Goal: Task Accomplishment & Management: Complete application form

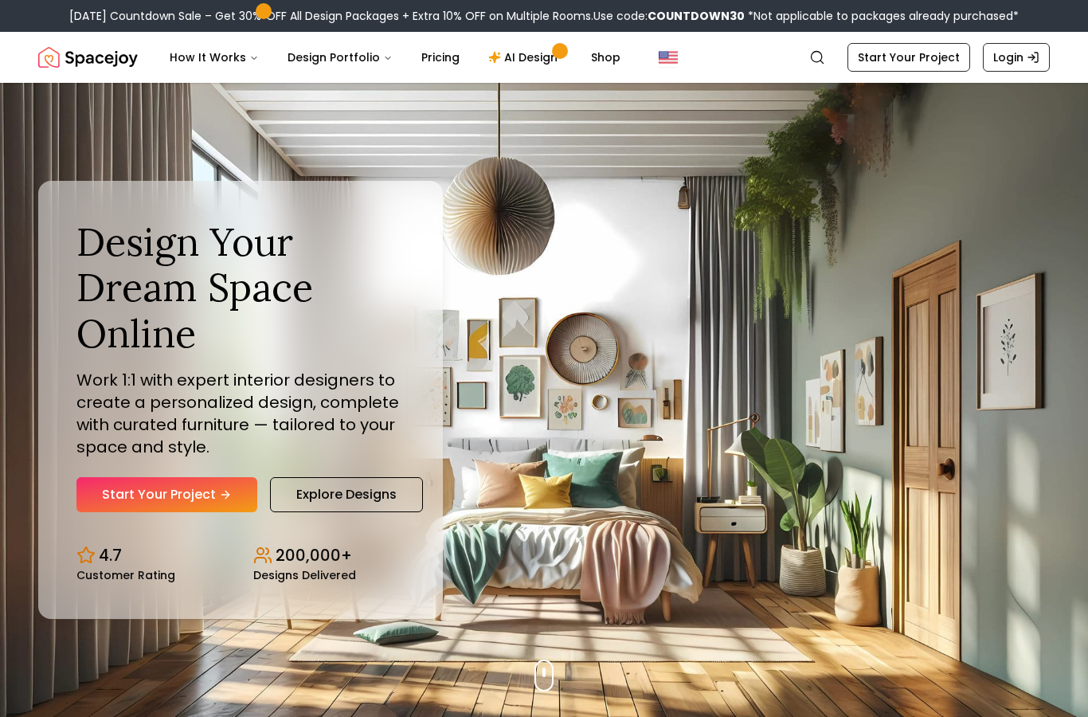
click at [229, 501] on icon "Hero section" at bounding box center [225, 494] width 13 height 13
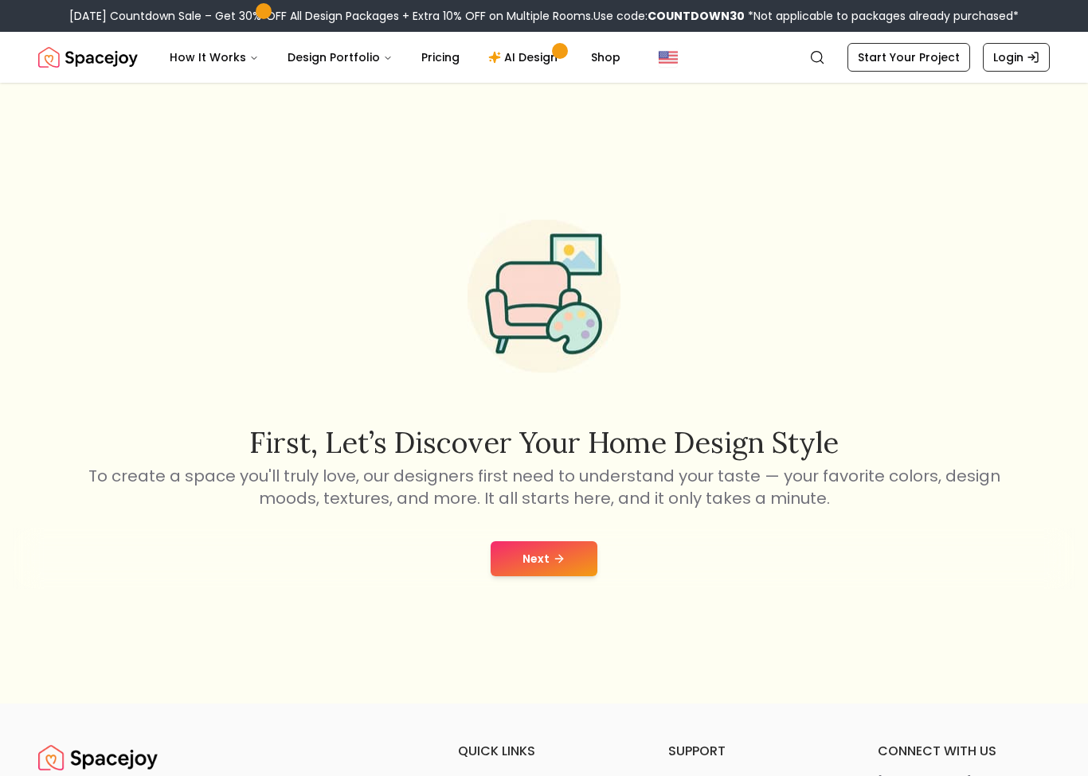
click at [546, 576] on button "Next" at bounding box center [543, 558] width 107 height 35
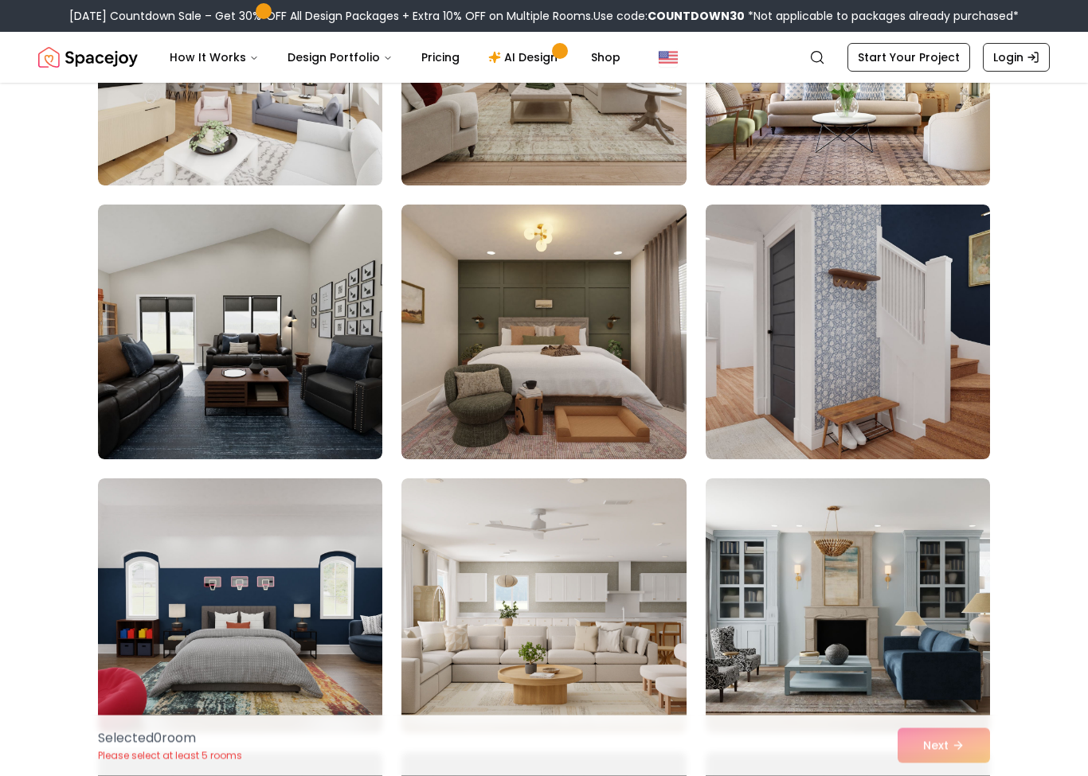
scroll to position [2203, 0]
click at [134, 624] on img at bounding box center [240, 606] width 284 height 255
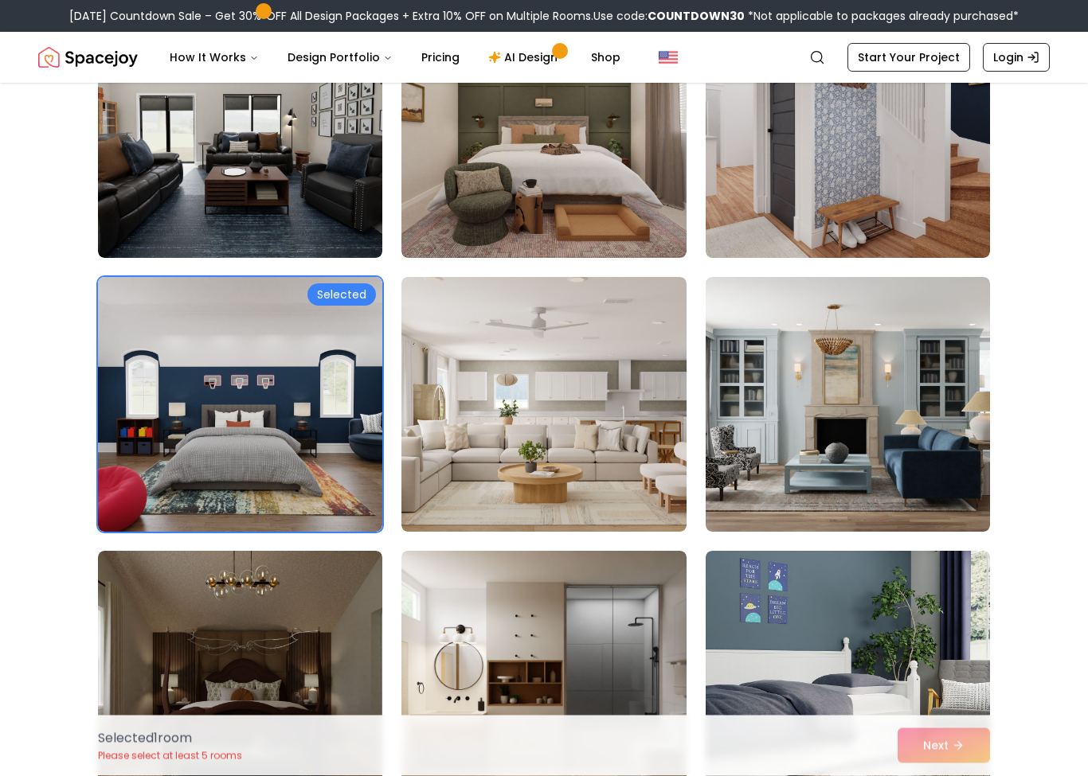
scroll to position [2391, 0]
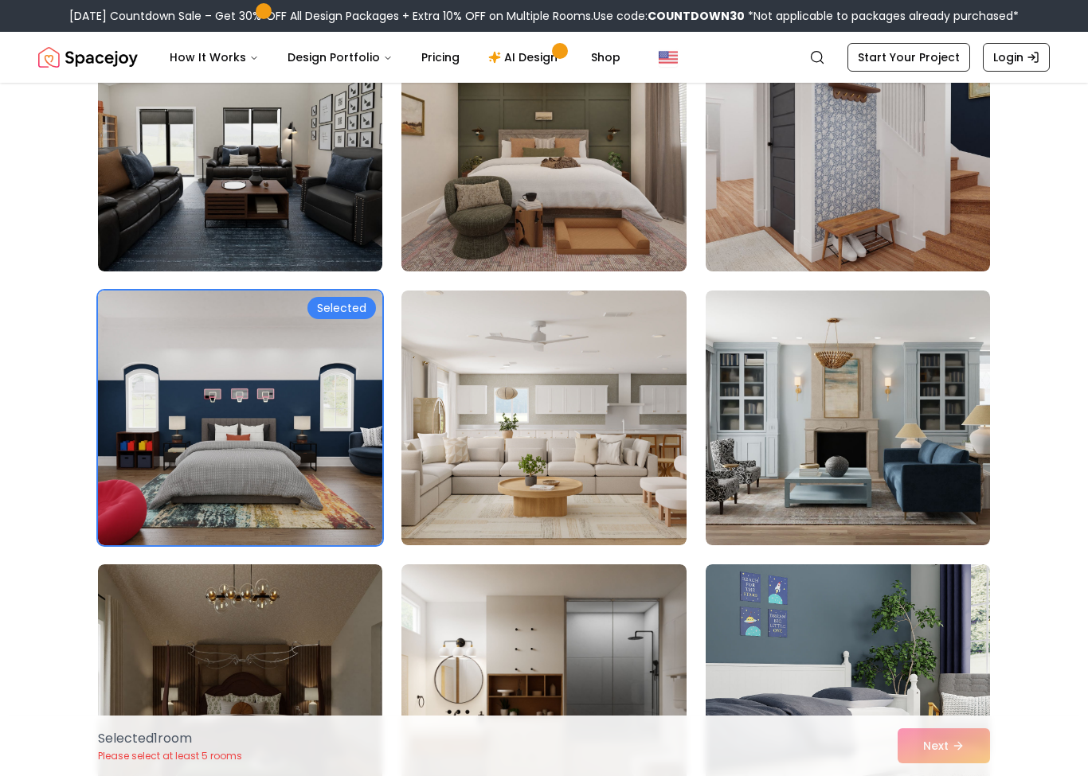
click at [531, 487] on img at bounding box center [543, 418] width 284 height 255
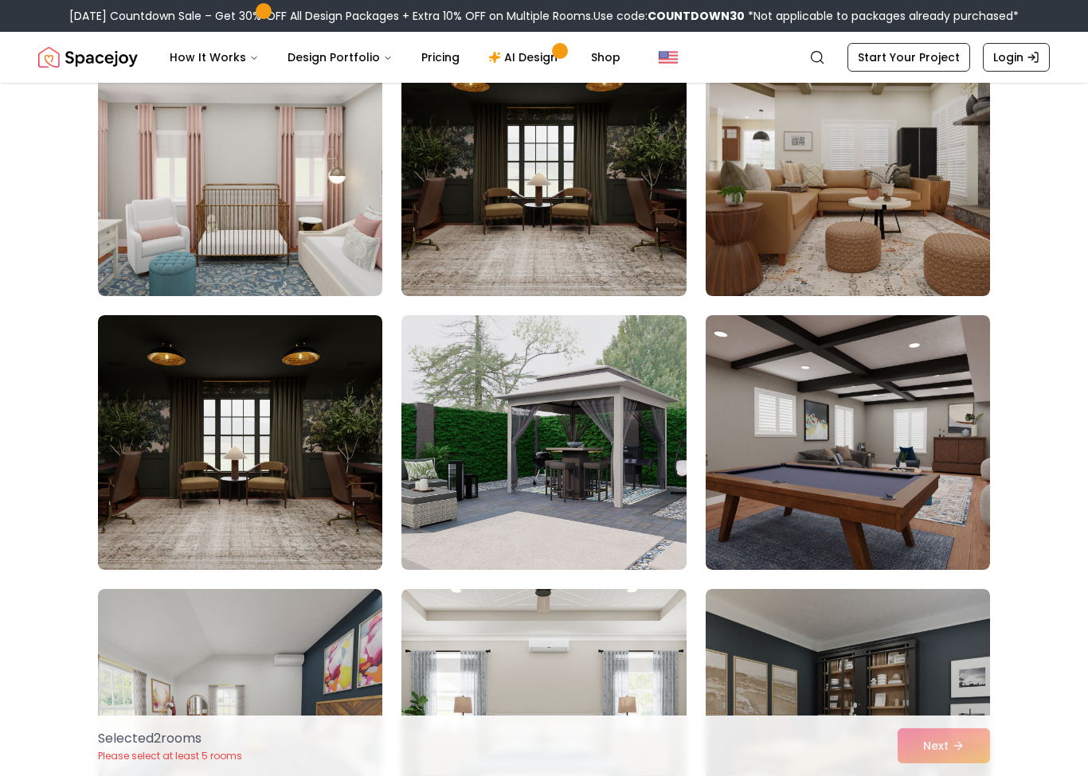
scroll to position [721, 0]
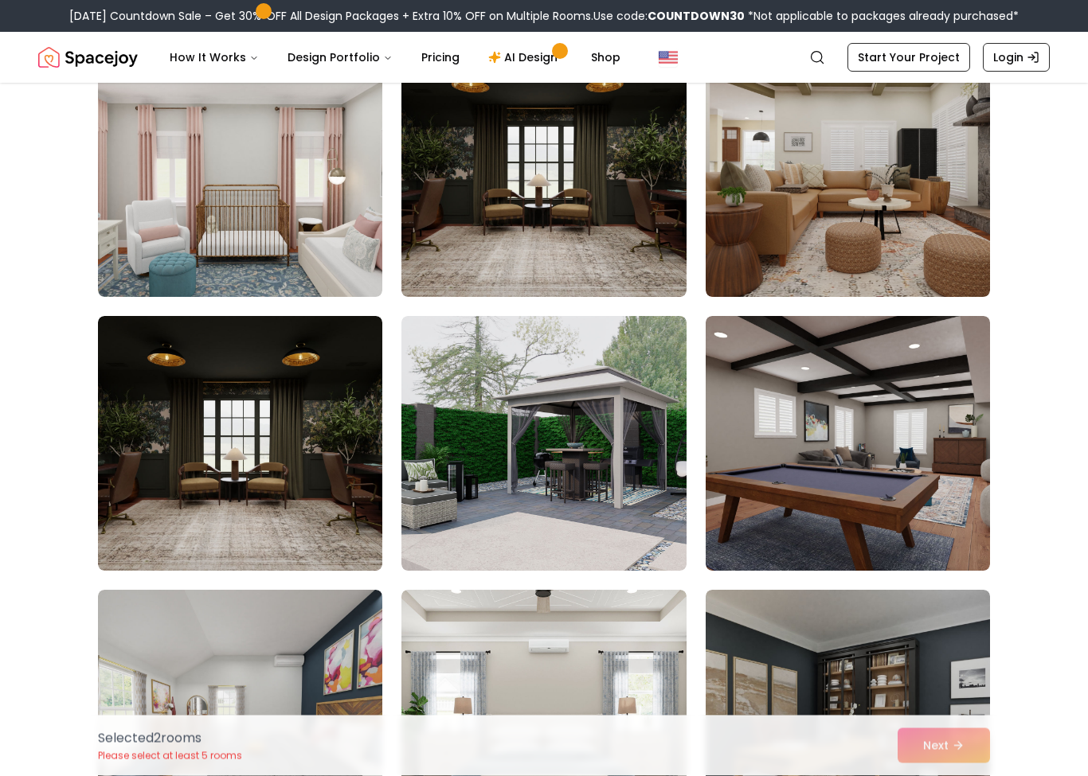
click at [506, 438] on img at bounding box center [543, 444] width 284 height 255
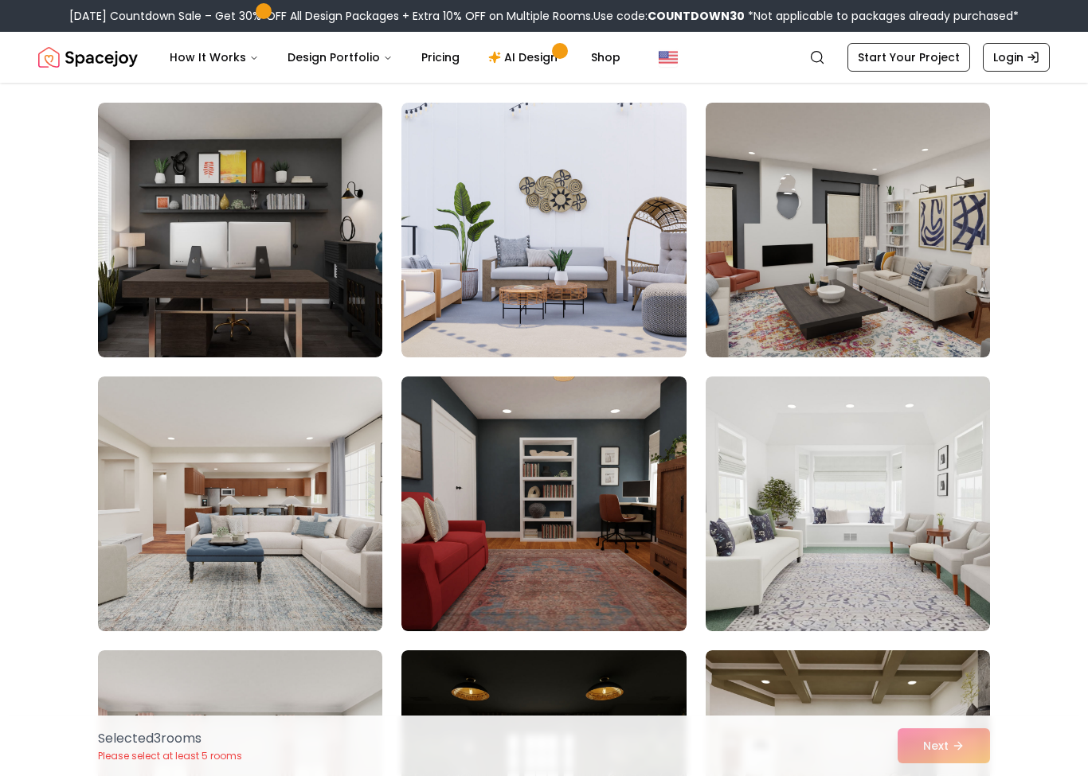
scroll to position [94, 0]
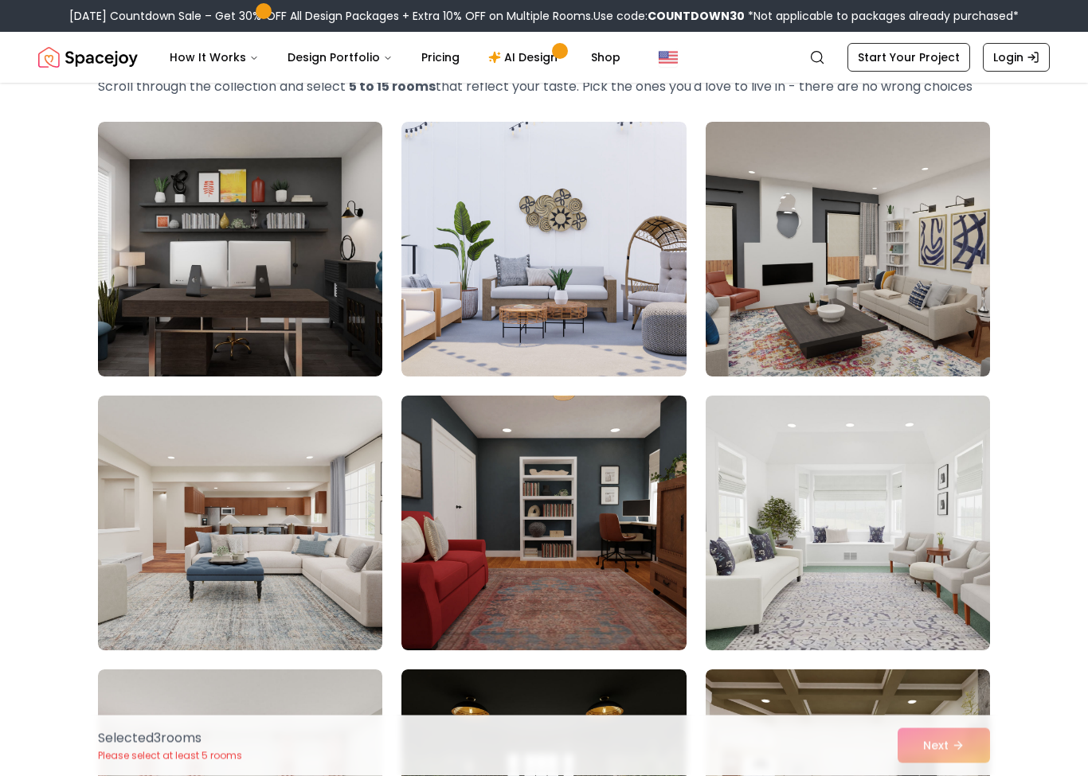
click at [807, 326] on img at bounding box center [847, 250] width 284 height 255
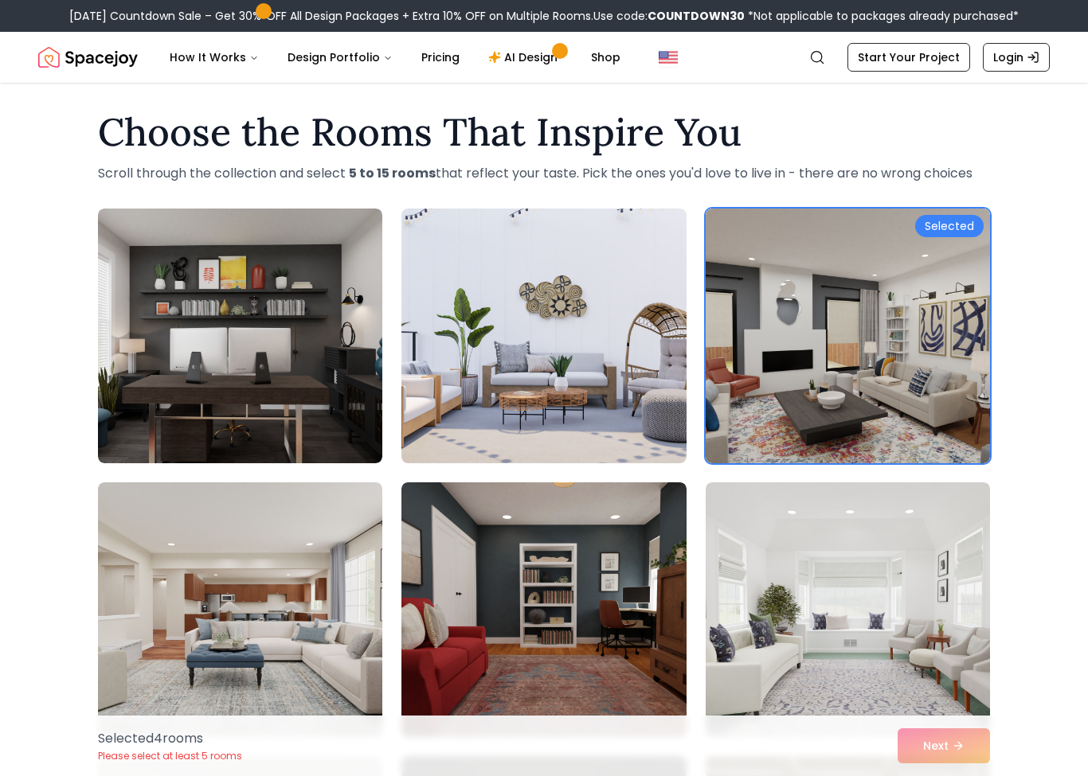
scroll to position [0, 0]
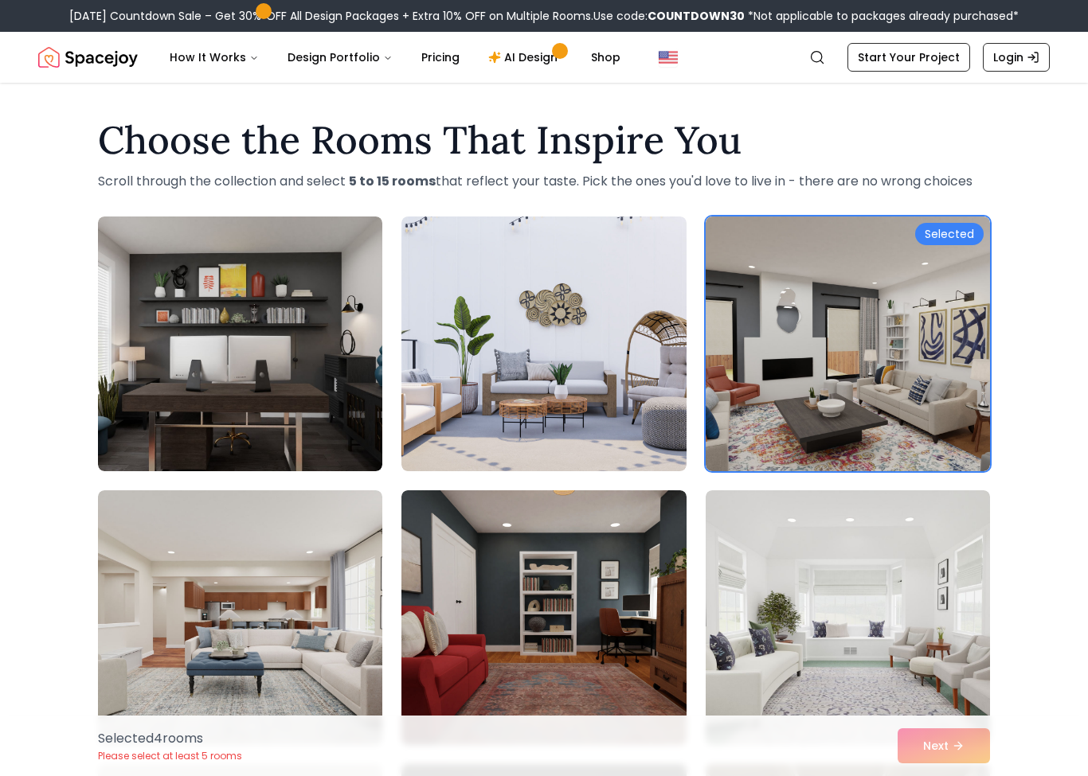
click at [920, 57] on link "Start Your Project" at bounding box center [908, 57] width 123 height 29
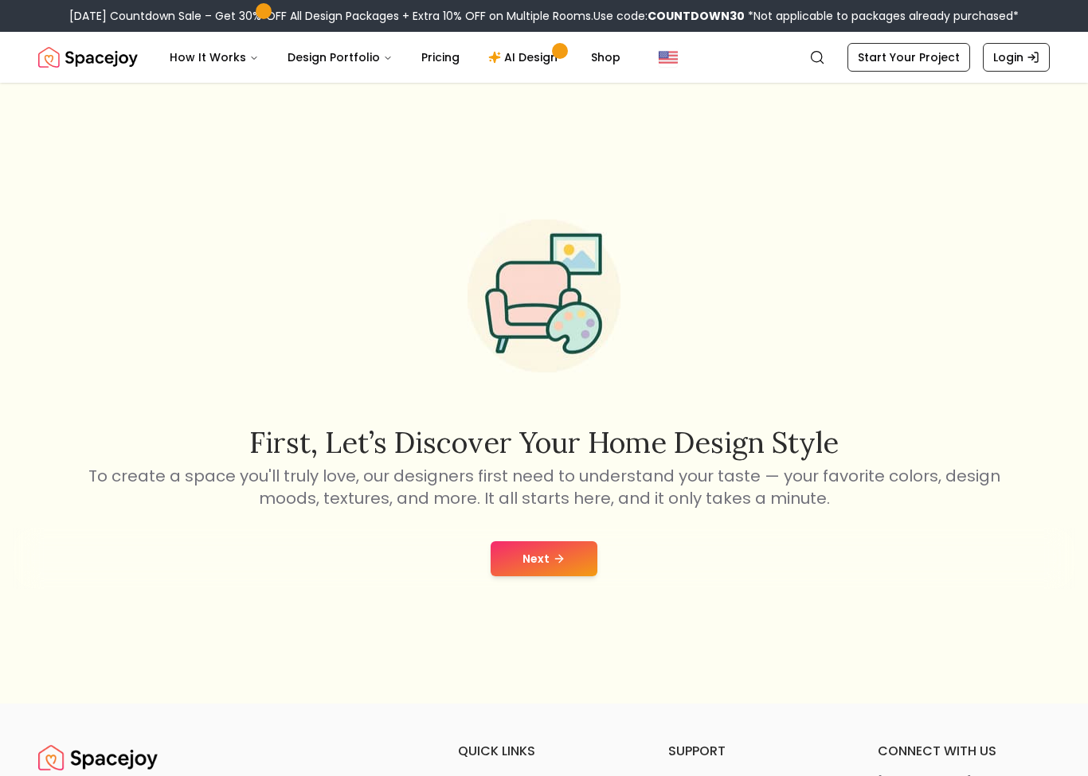
click at [548, 576] on button "Next" at bounding box center [543, 558] width 107 height 35
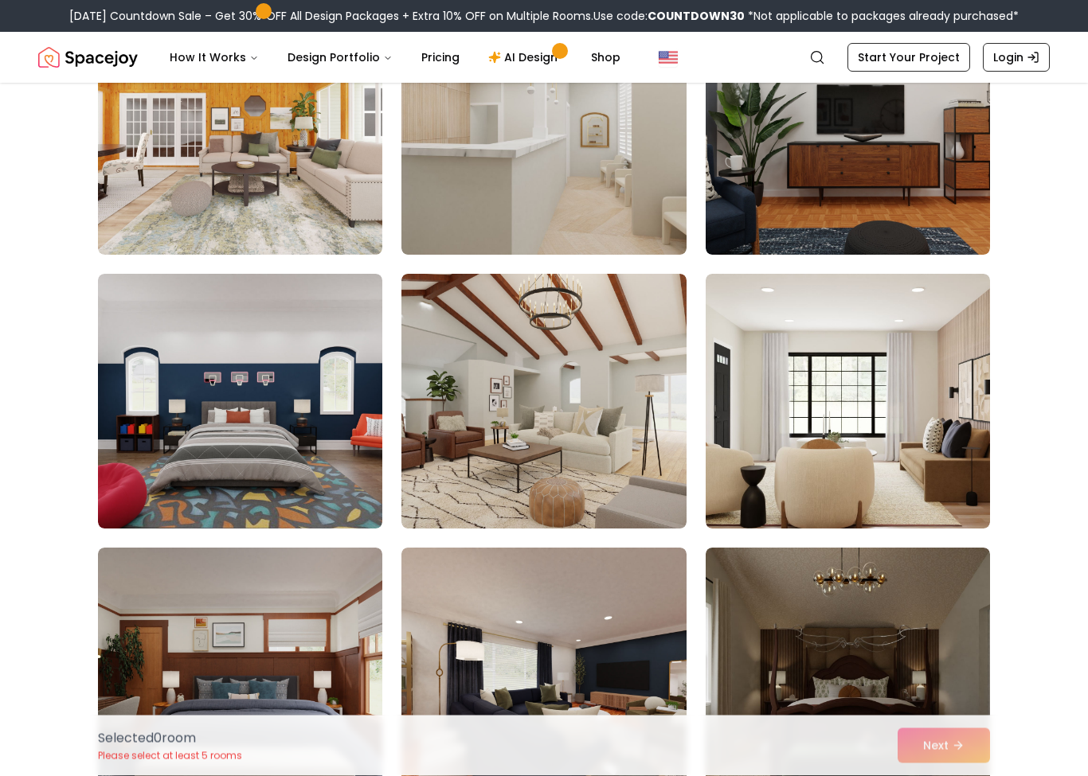
scroll to position [2140, 0]
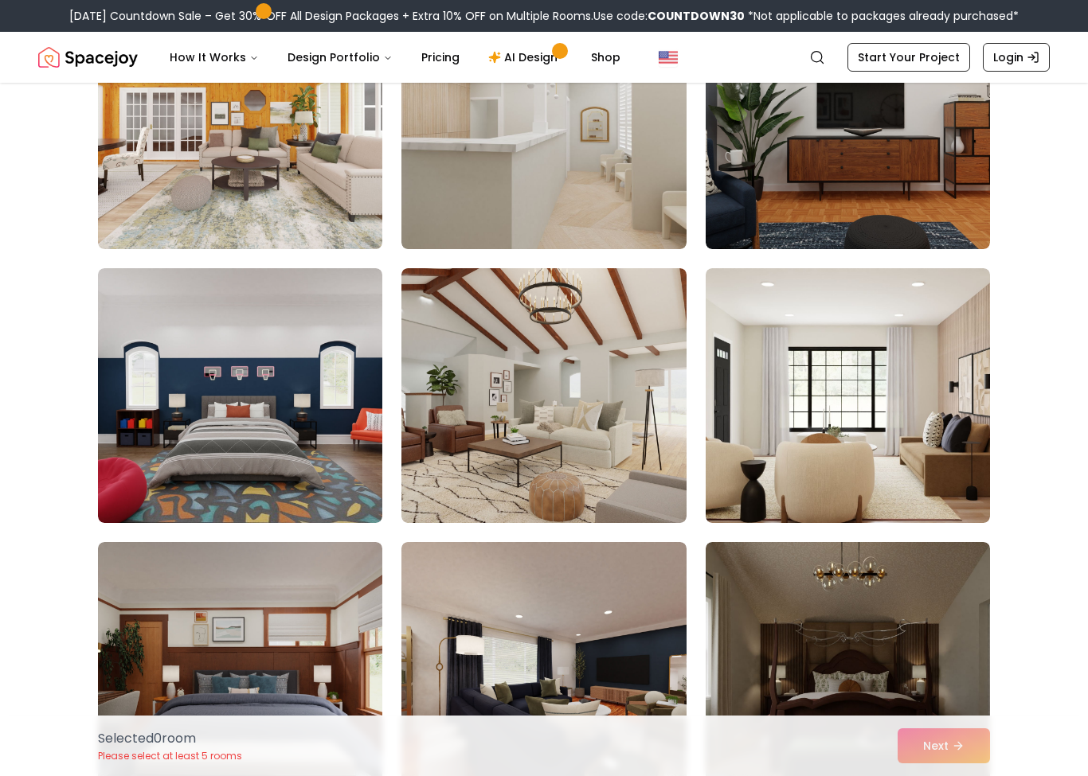
click at [312, 401] on img at bounding box center [240, 395] width 284 height 255
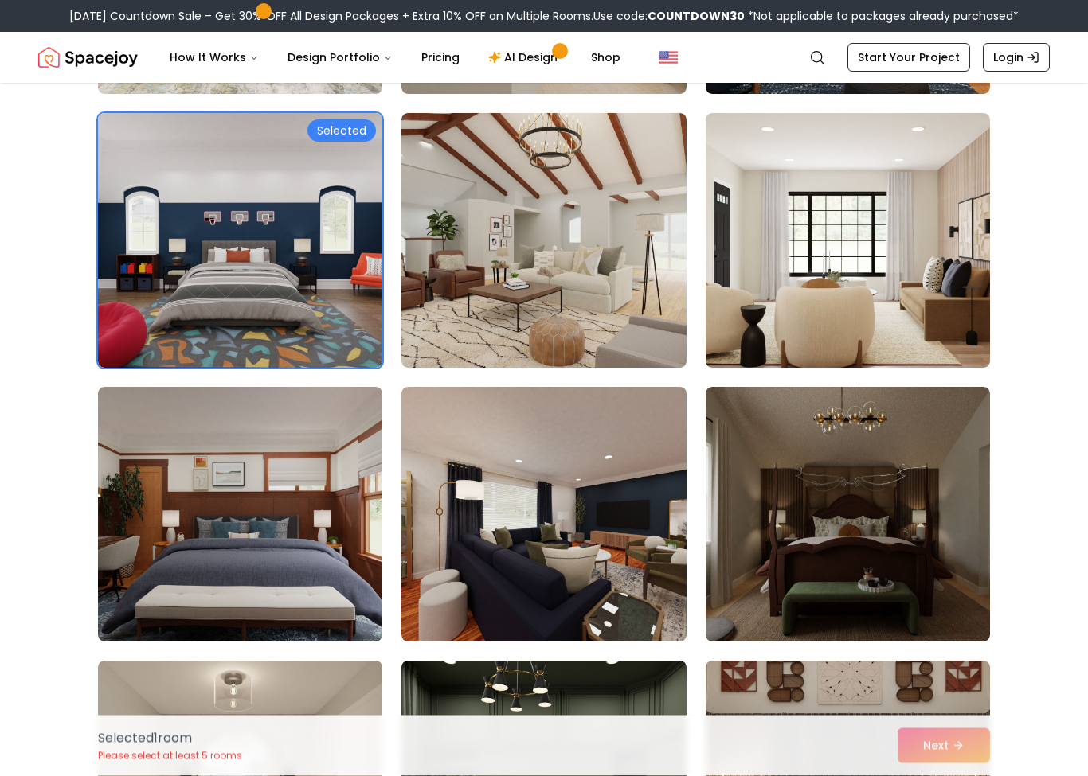
scroll to position [2296, 0]
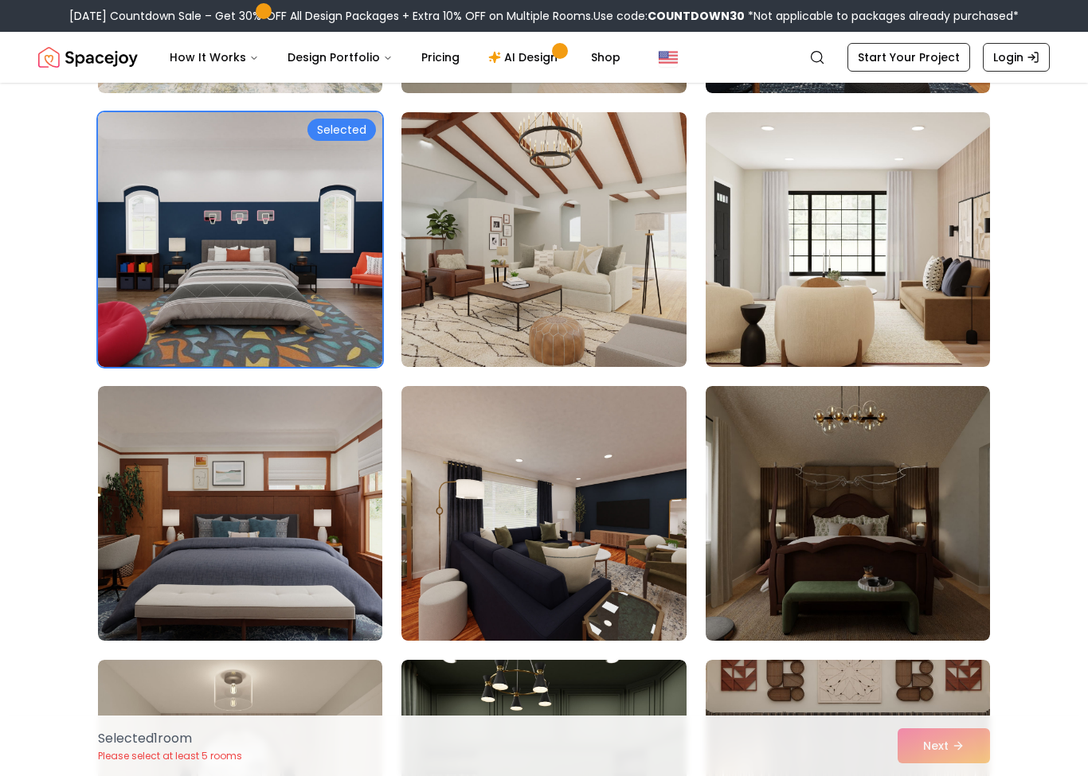
click at [607, 503] on img at bounding box center [543, 513] width 284 height 255
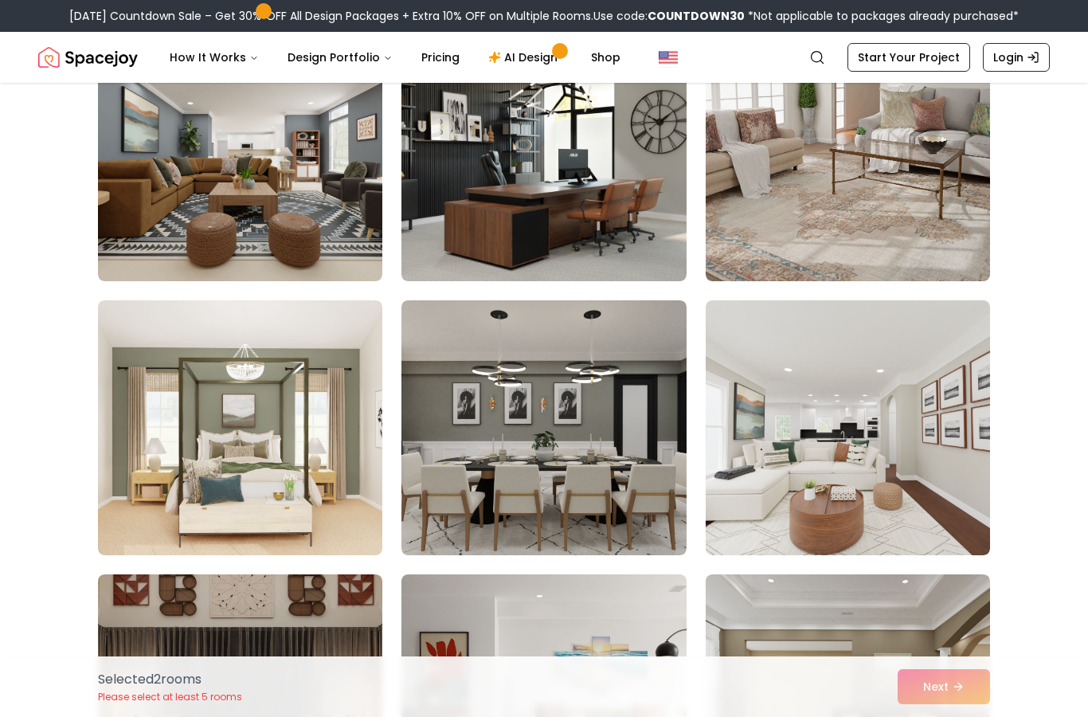
scroll to position [5647, 0]
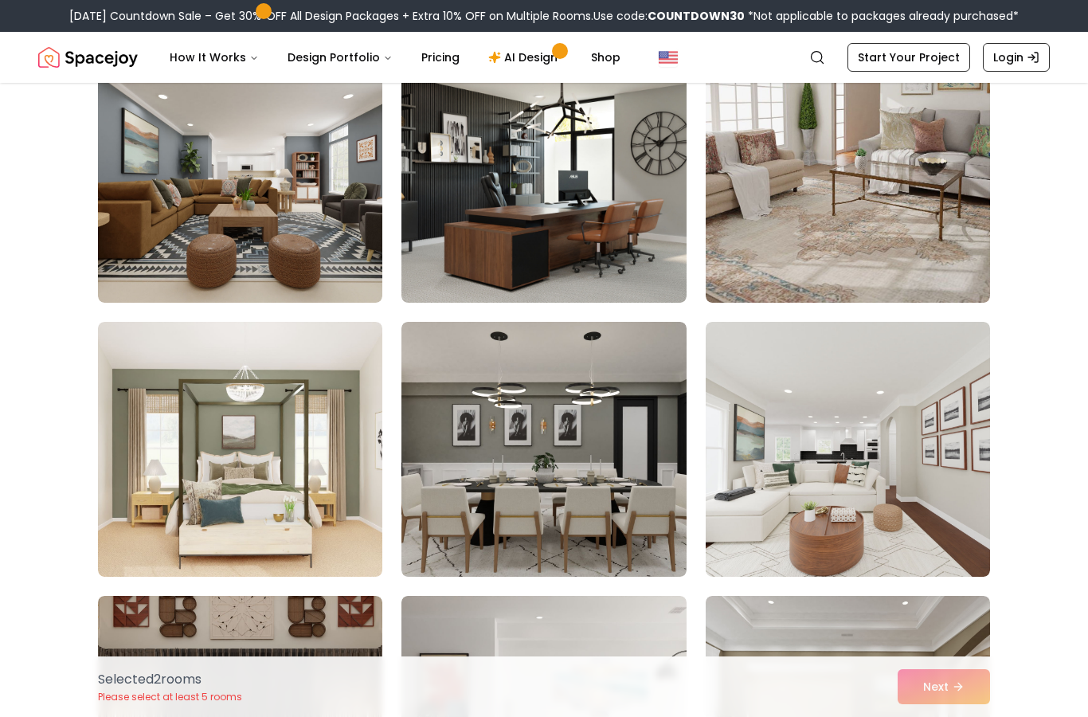
click at [634, 213] on img at bounding box center [543, 175] width 284 height 255
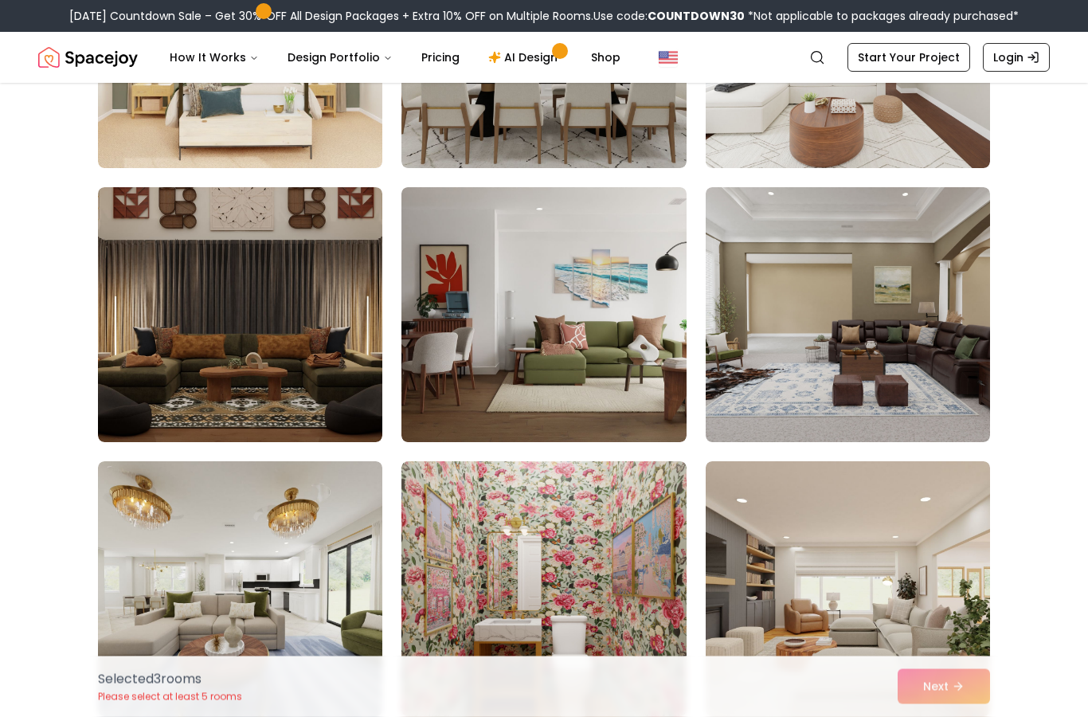
scroll to position [6056, 0]
click at [480, 600] on img at bounding box center [543, 587] width 284 height 255
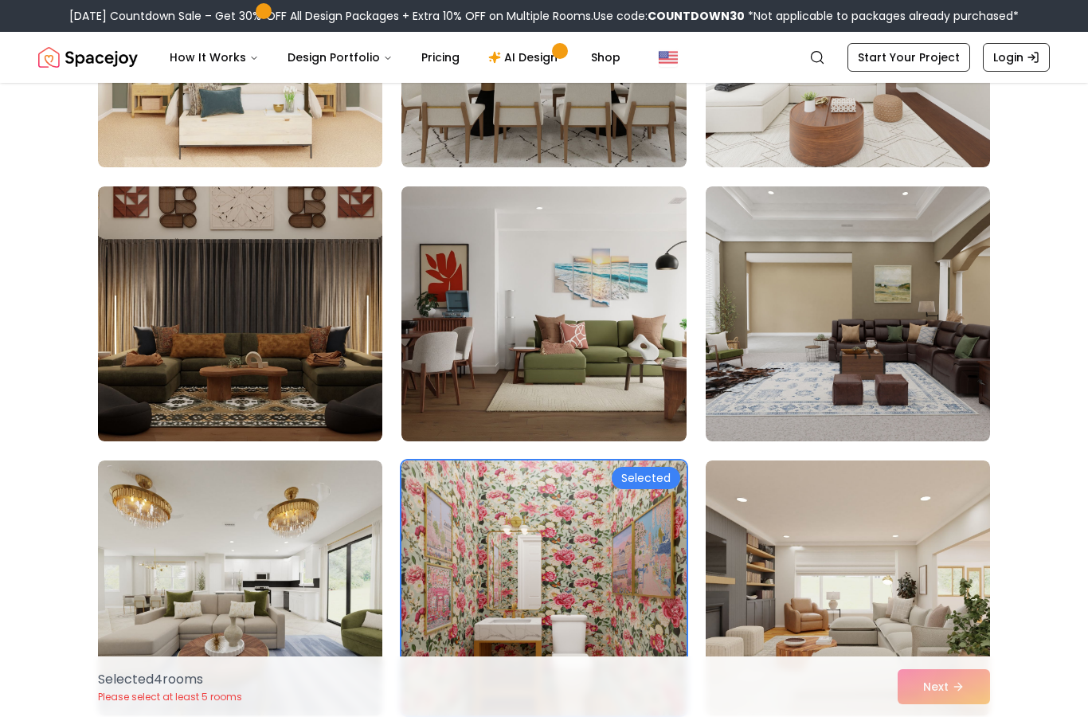
click at [487, 592] on img at bounding box center [543, 587] width 284 height 255
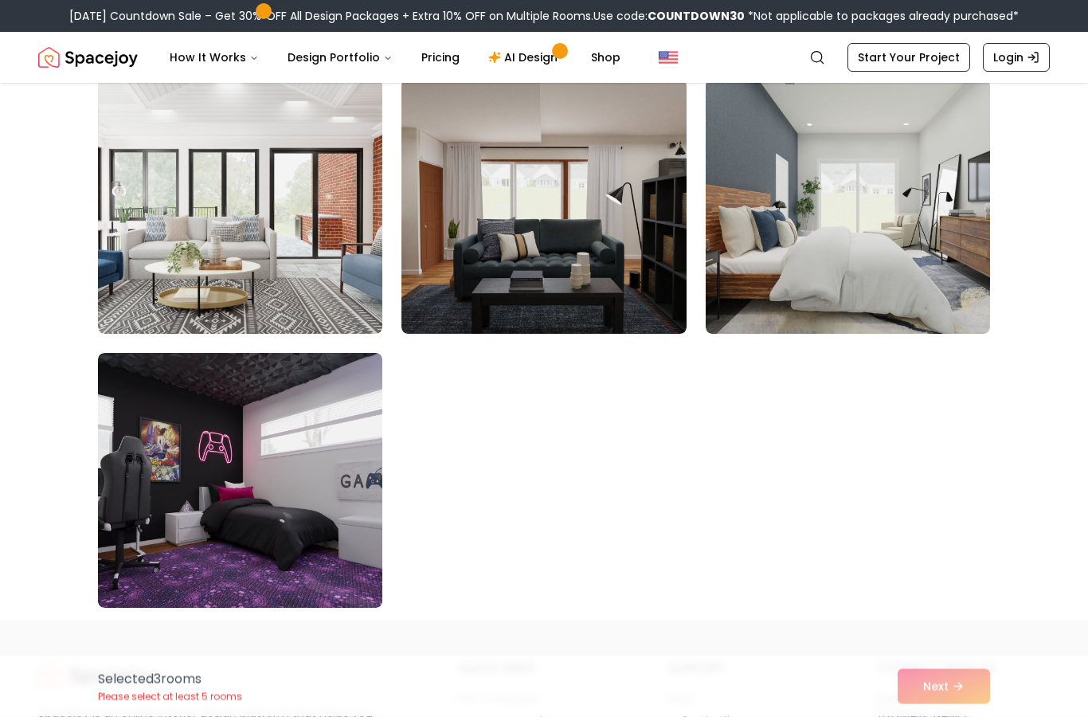
scroll to position [8904, 0]
click at [326, 510] on img at bounding box center [240, 479] width 284 height 255
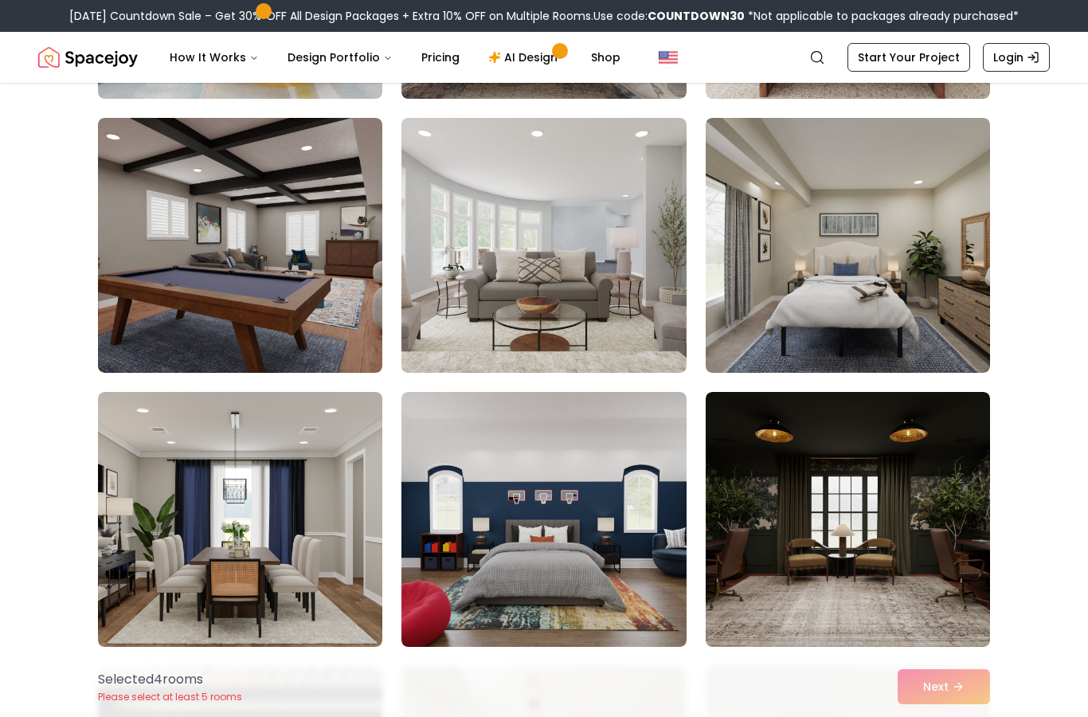
scroll to position [3385, 0]
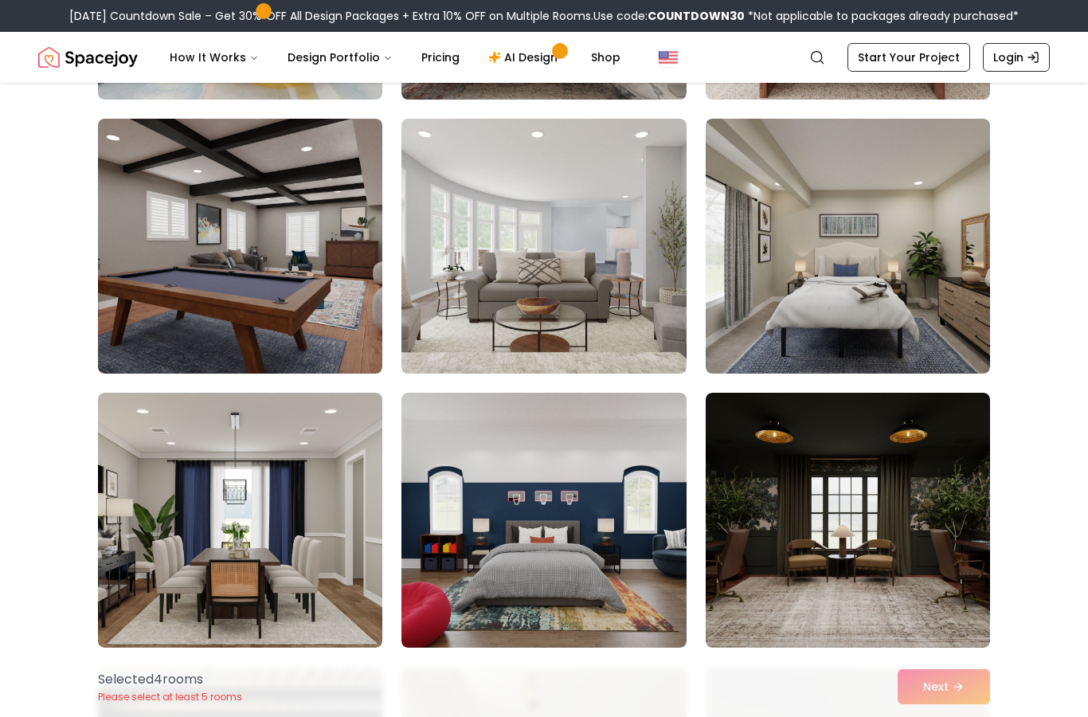
click at [334, 312] on img at bounding box center [240, 246] width 284 height 255
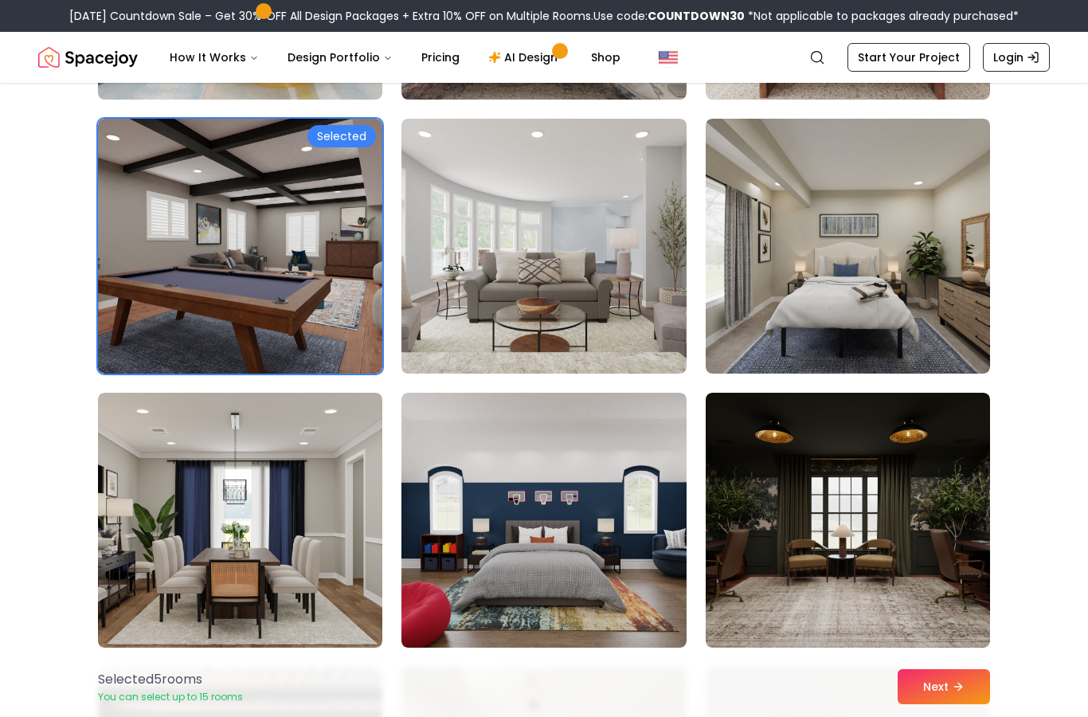
click at [953, 680] on button "Next" at bounding box center [943, 686] width 92 height 35
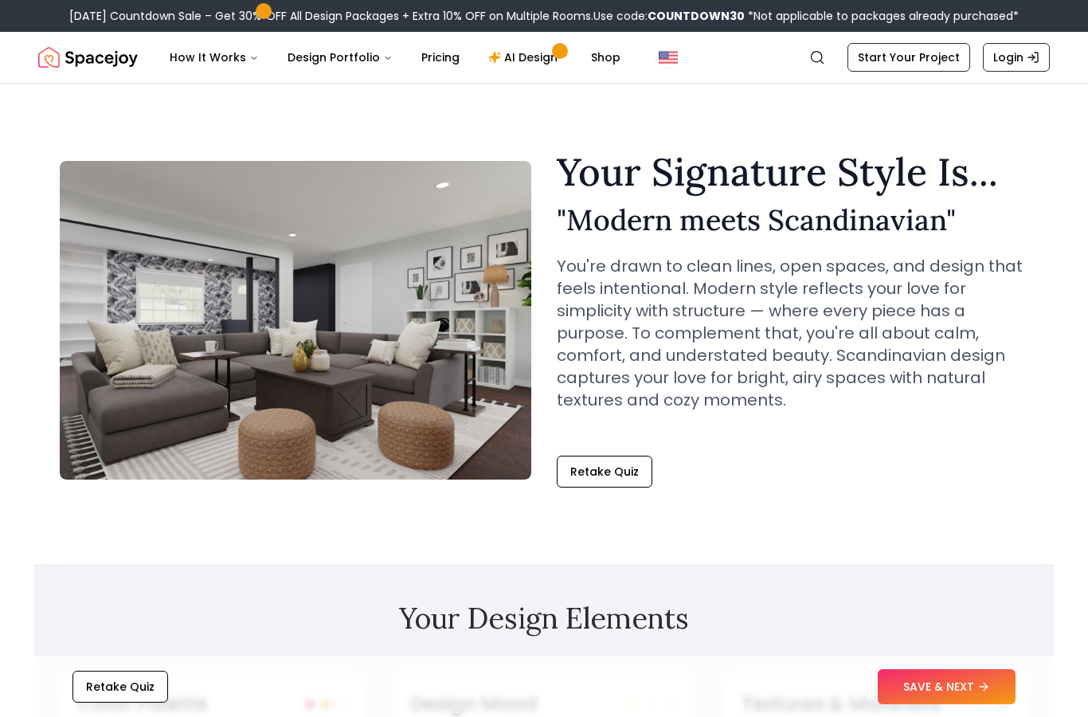
click at [973, 690] on button "SAVE & NEXT" at bounding box center [946, 686] width 138 height 35
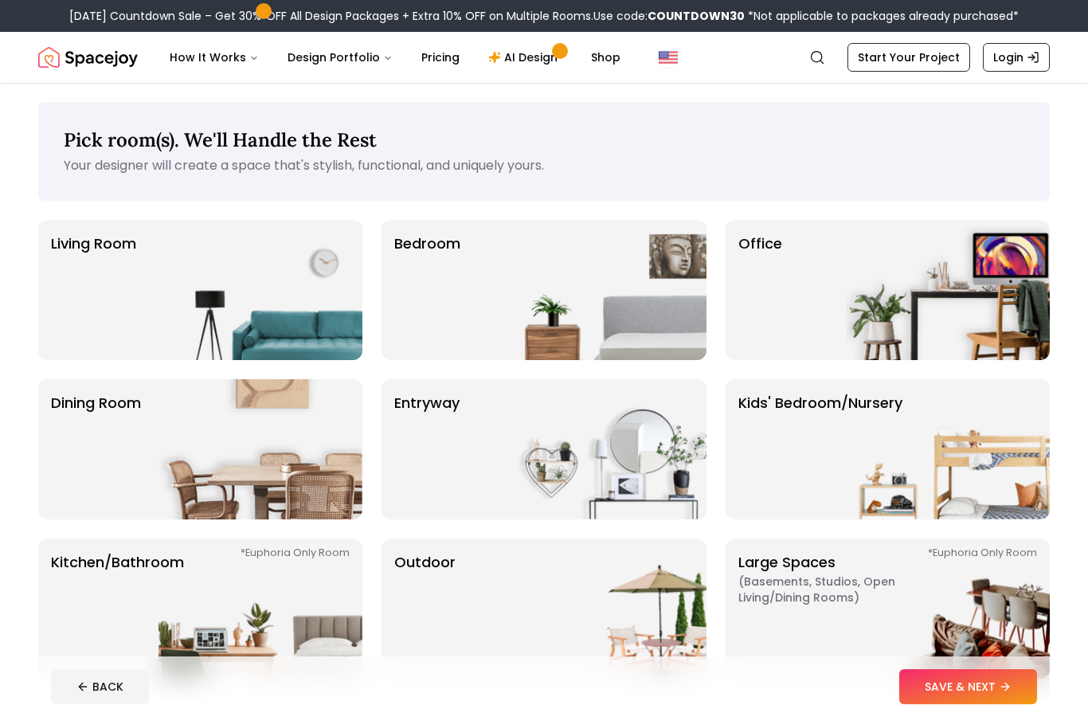
click at [836, 477] on p "Kids' Bedroom/Nursery" at bounding box center [820, 449] width 164 height 115
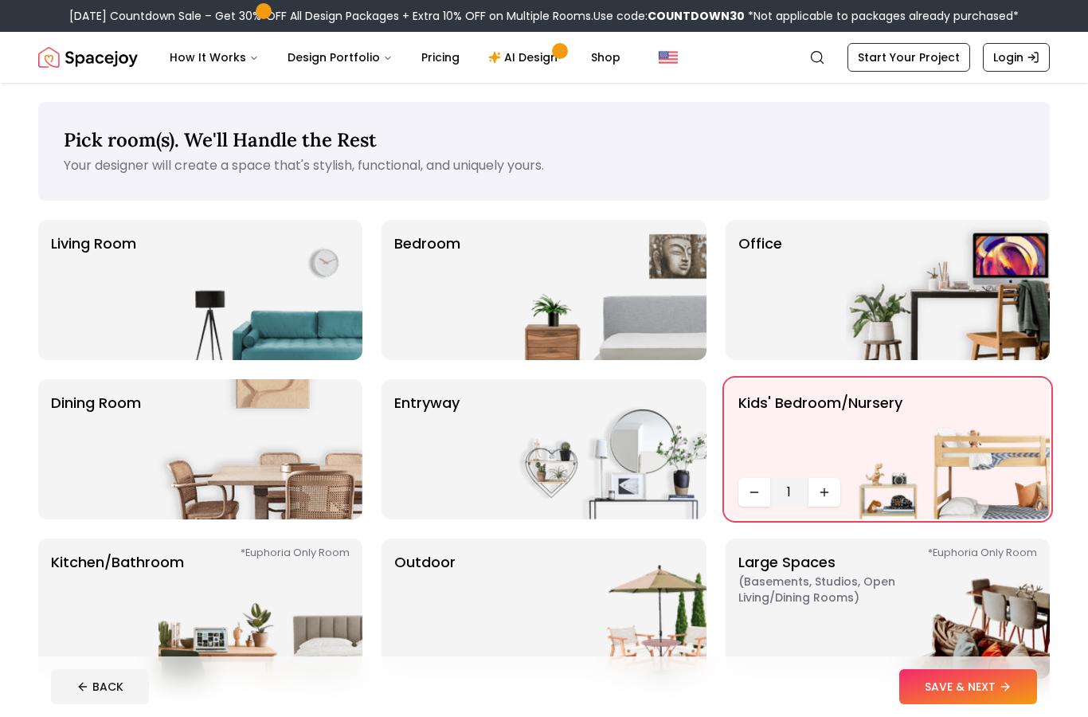
click at [754, 488] on icon "Decrease quantity" at bounding box center [754, 492] width 13 height 13
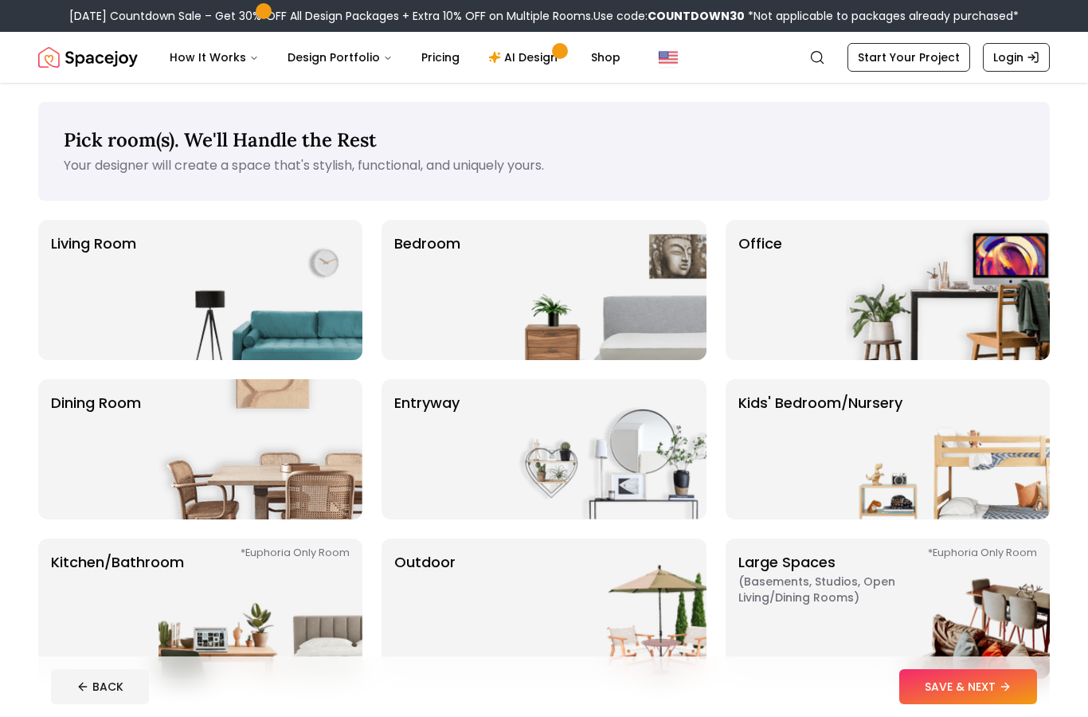
click at [563, 289] on img at bounding box center [604, 290] width 204 height 140
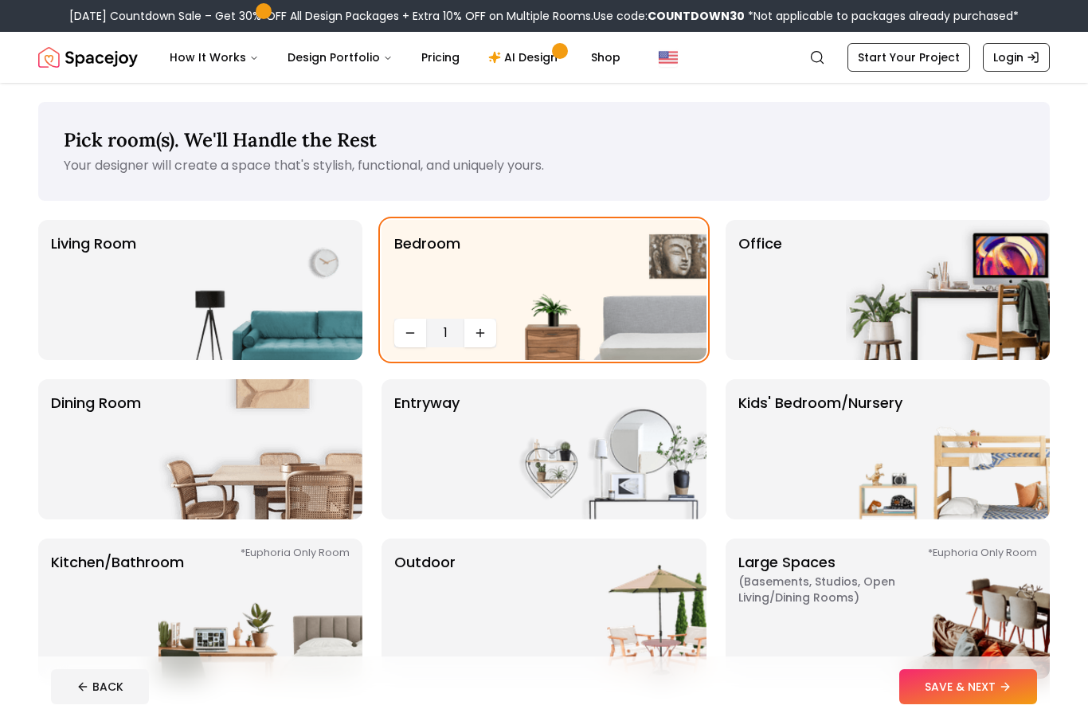
click at [491, 328] on button "Increase quantity" at bounding box center [480, 333] width 32 height 29
click at [397, 333] on button "Decrease quantity" at bounding box center [410, 333] width 32 height 29
click at [997, 690] on button "SAVE & NEXT" at bounding box center [968, 686] width 138 height 35
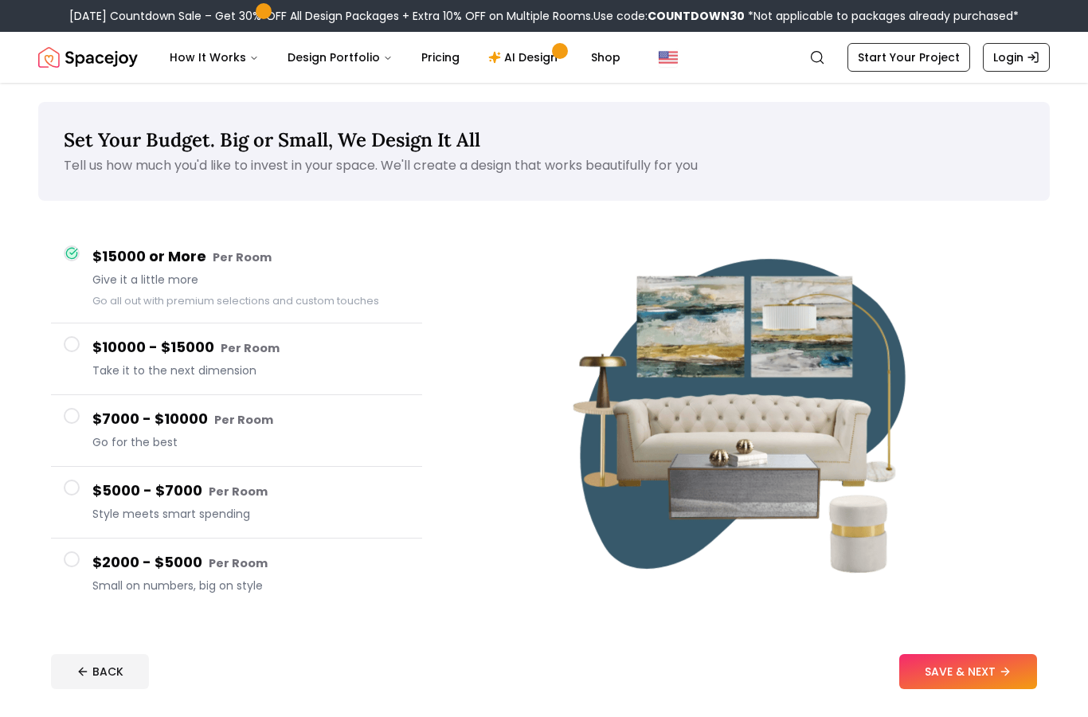
click at [245, 360] on div "$10000 - $15000 Per Room Take it to the next dimension" at bounding box center [250, 358] width 317 height 45
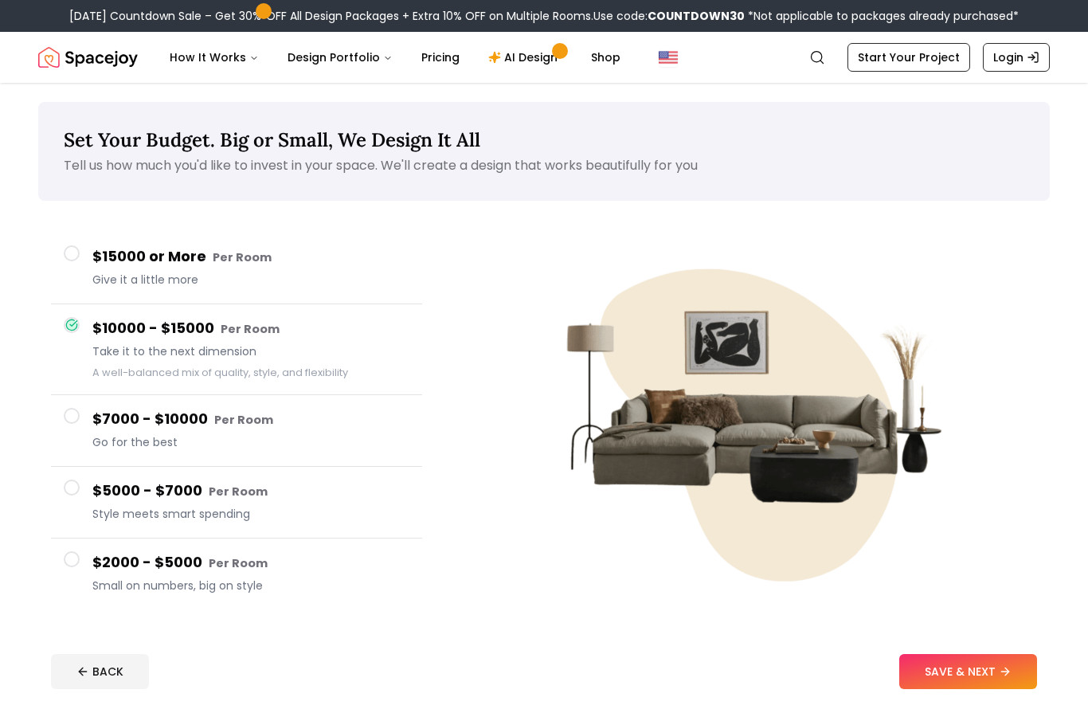
click at [208, 260] on h4 "$15000 or More Per Room" at bounding box center [250, 256] width 317 height 23
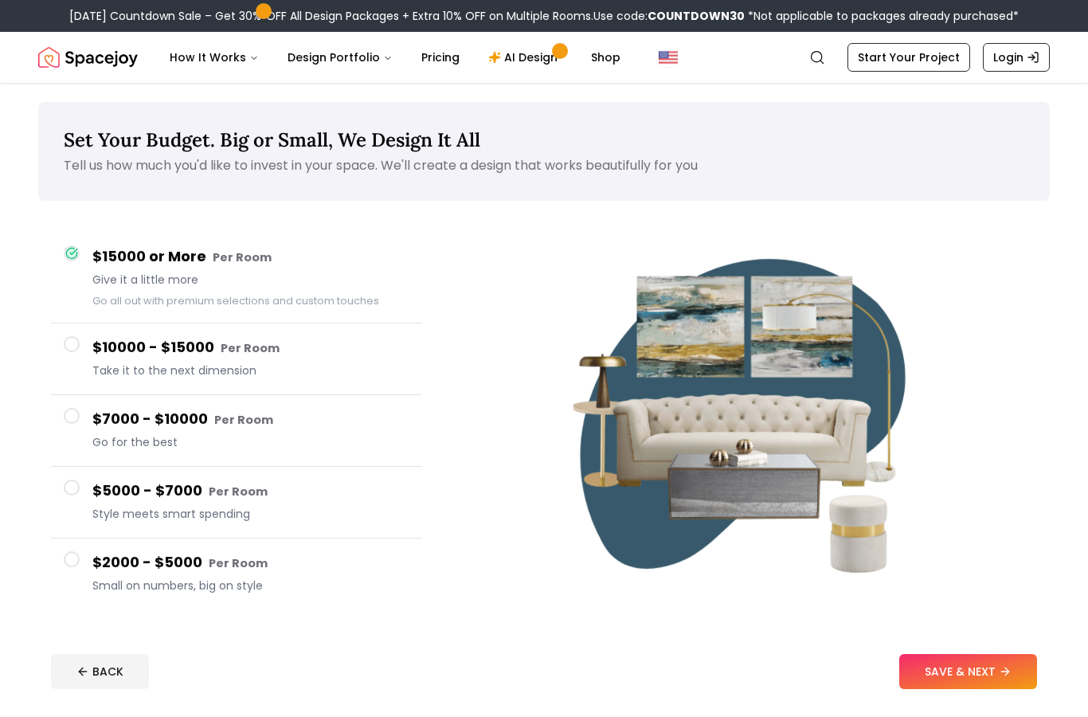
click at [990, 670] on button "SAVE & NEXT" at bounding box center [968, 671] width 138 height 35
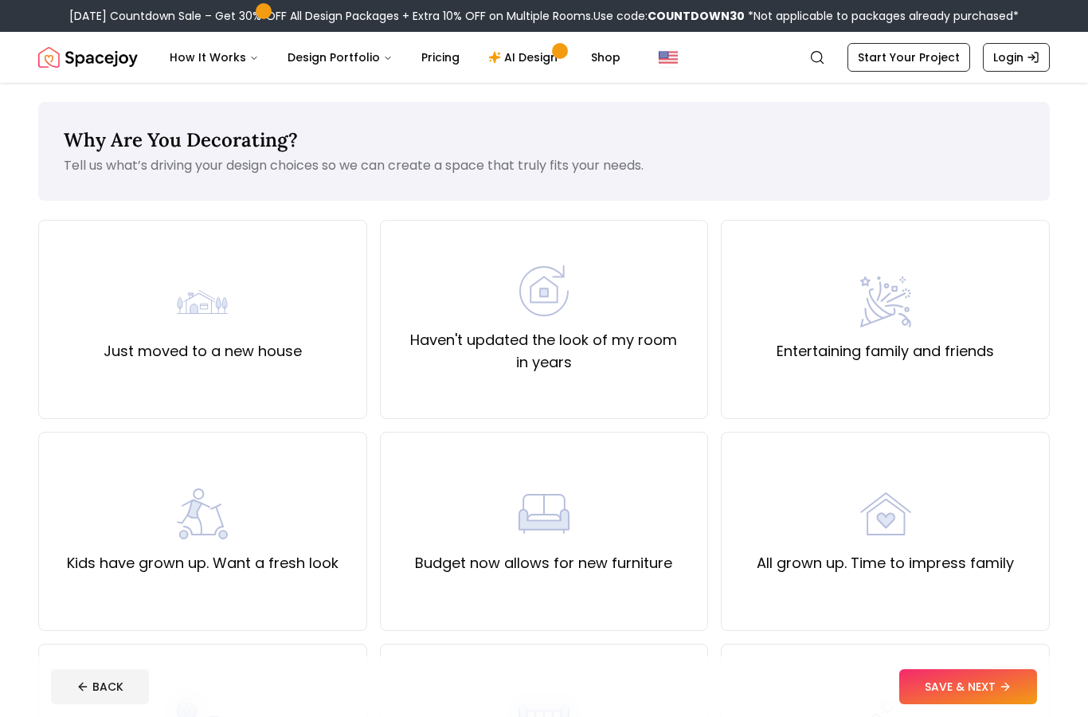
click at [223, 357] on label "Just moved to a new house" at bounding box center [203, 351] width 198 height 22
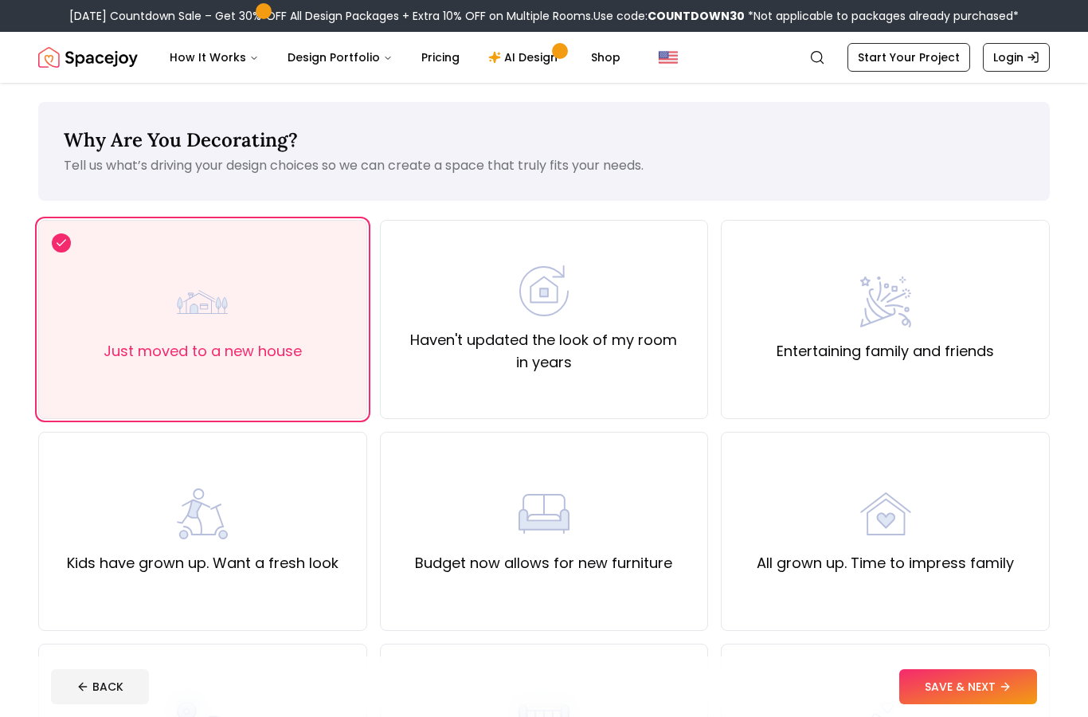
click at [987, 685] on button "SAVE & NEXT" at bounding box center [968, 686] width 138 height 35
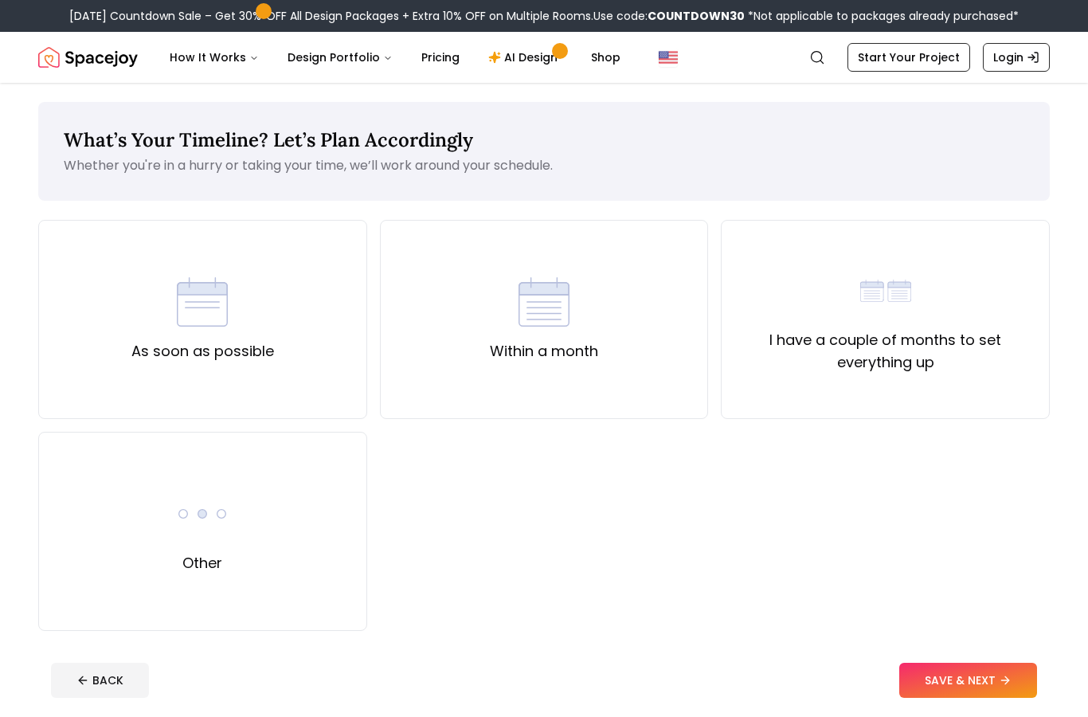
click at [112, 686] on button "BACK" at bounding box center [100, 679] width 98 height 35
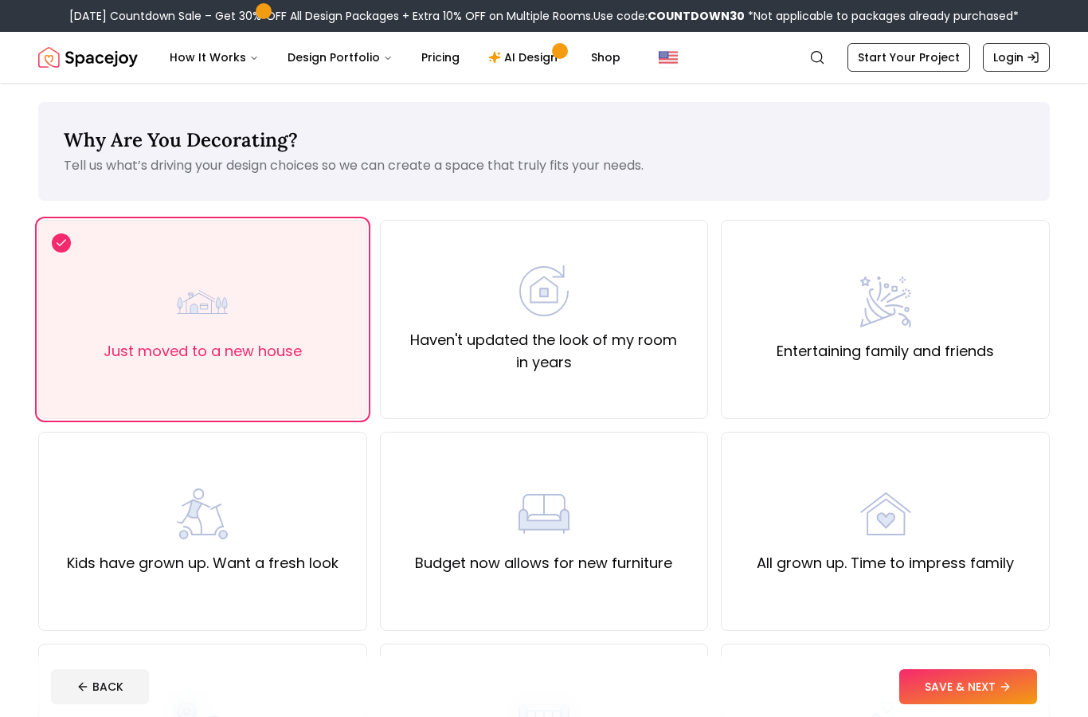
click at [95, 692] on button "BACK" at bounding box center [100, 686] width 98 height 35
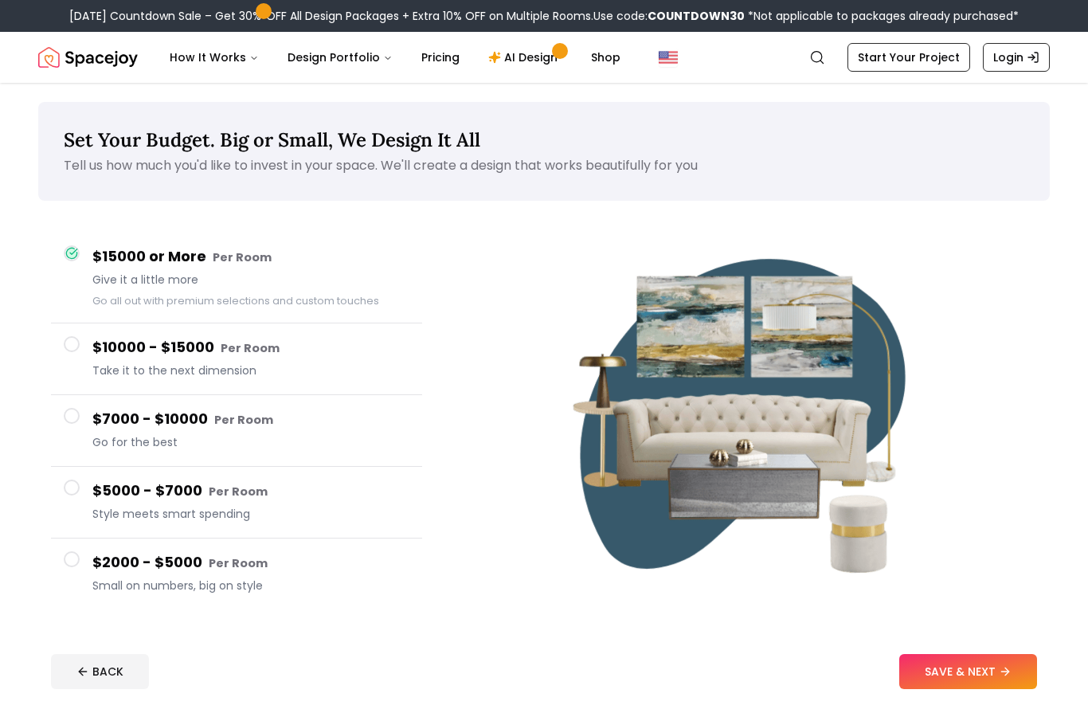
click at [71, 688] on button "BACK" at bounding box center [100, 671] width 98 height 35
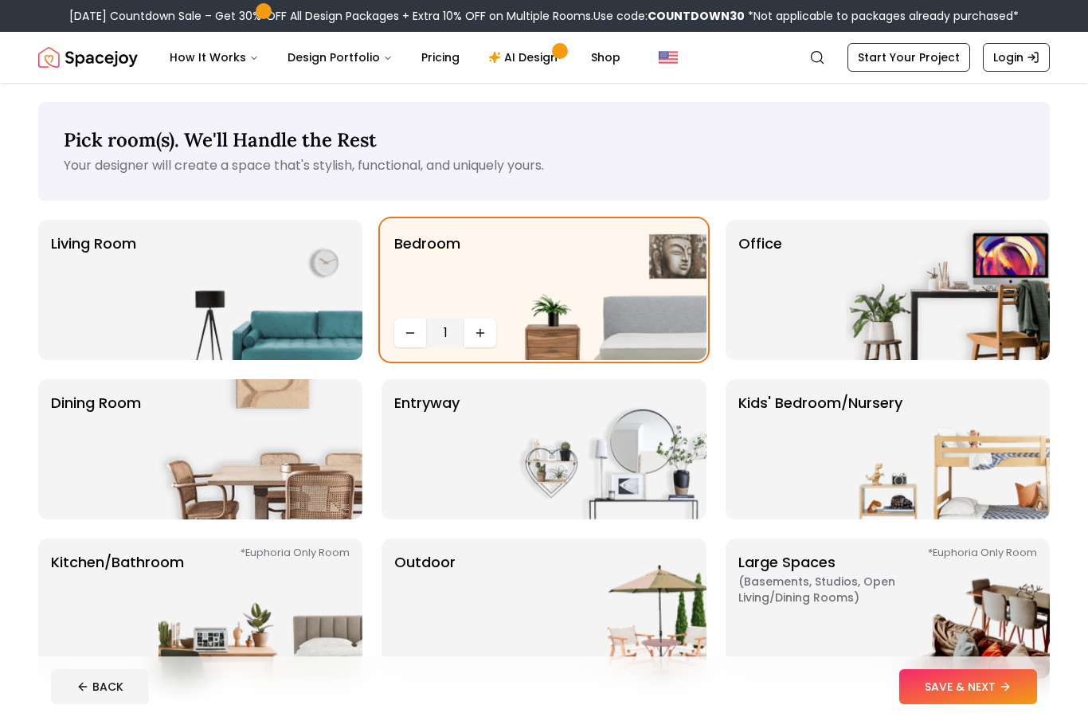
click at [80, 683] on icon at bounding box center [81, 685] width 4 height 7
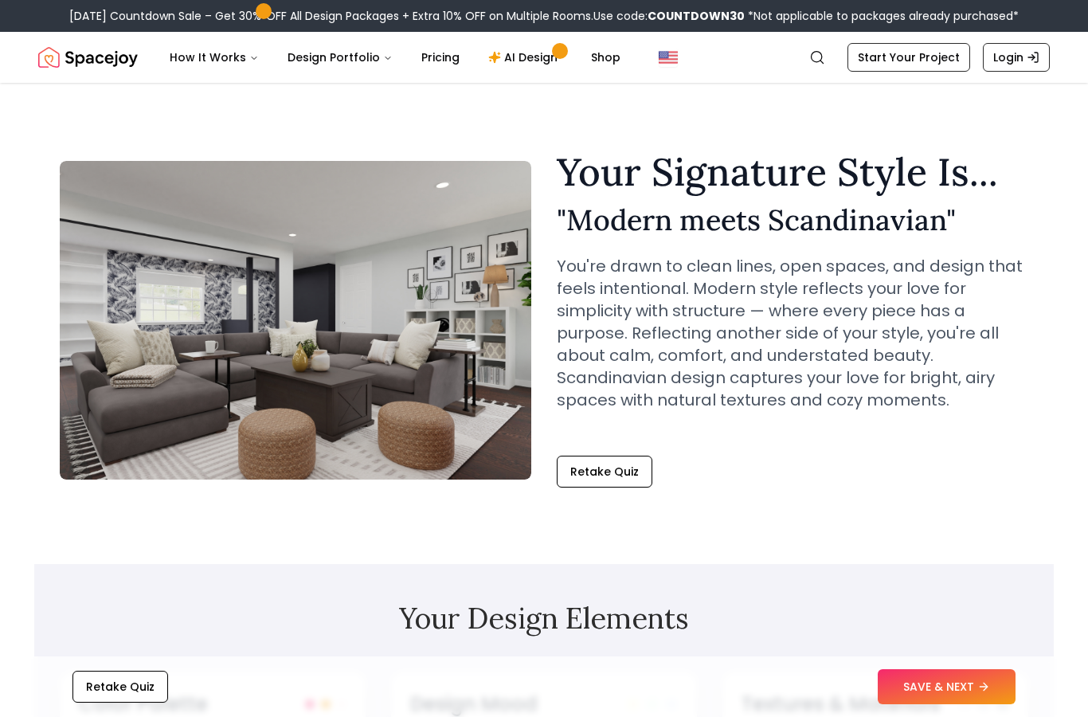
click at [81, 691] on button "Retake Quiz" at bounding box center [120, 686] width 96 height 32
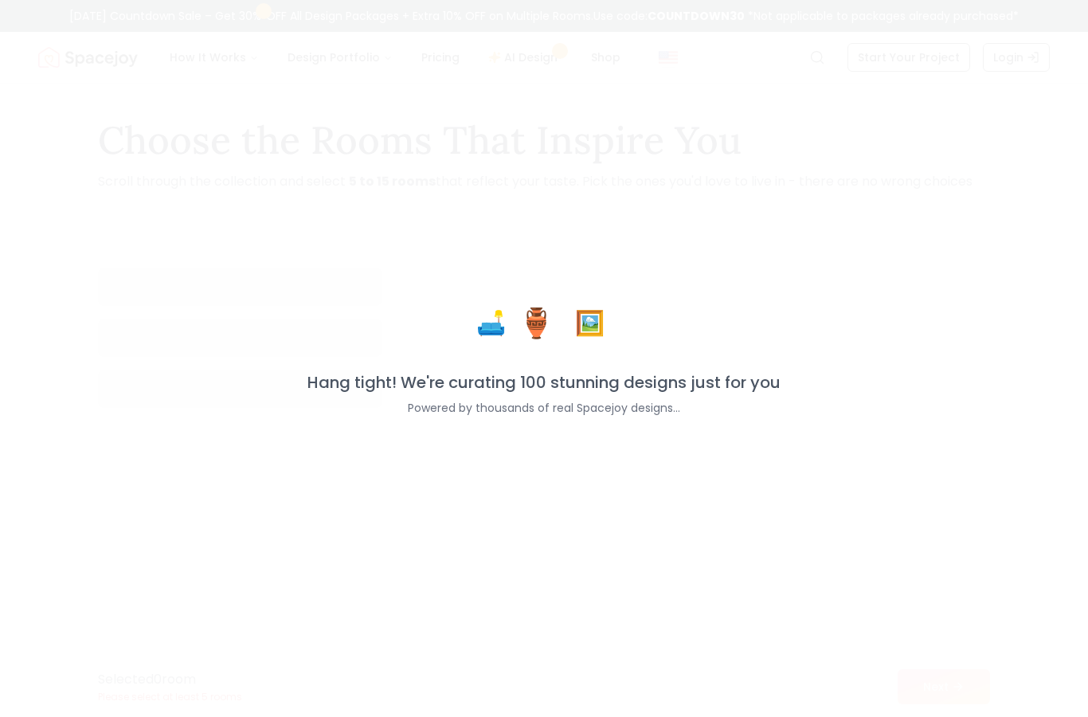
click at [97, 689] on div "🛋️ 🏺 🖼️ Hang tight! We're curating 100 stunning designs just for you Powered by…" at bounding box center [544, 358] width 1088 height 717
